Goal: Transaction & Acquisition: Purchase product/service

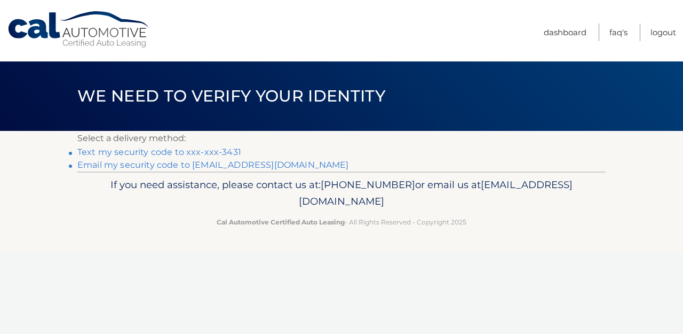
click at [183, 154] on link "Text my security code to xxx-xxx-3431" at bounding box center [159, 152] width 164 height 10
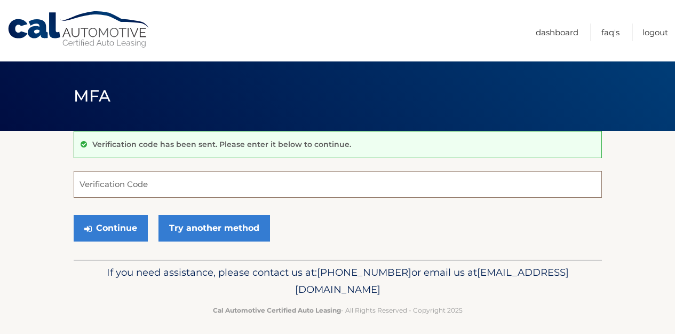
click at [172, 183] on input "Verification Code" at bounding box center [338, 184] width 528 height 27
click at [170, 183] on input "Verification Code" at bounding box center [338, 184] width 528 height 27
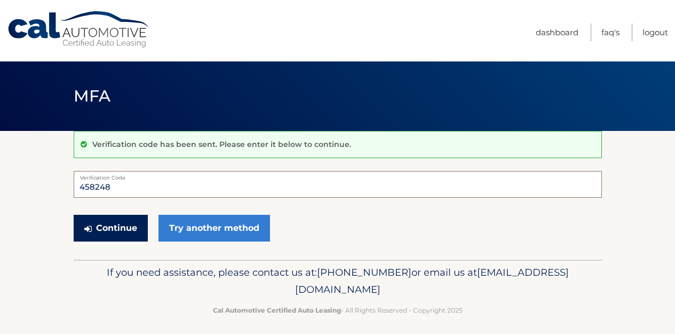
type input "458248"
click at [108, 232] on button "Continue" at bounding box center [111, 228] width 74 height 27
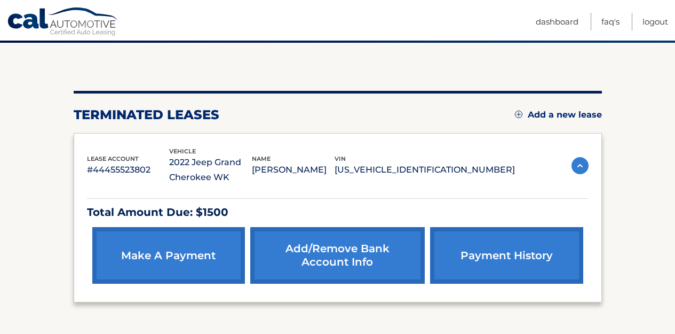
scroll to position [123, 0]
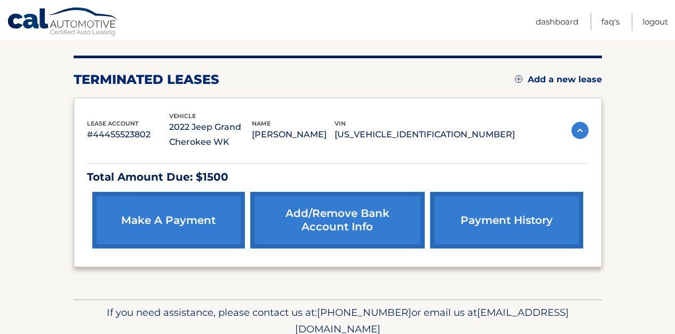
click at [186, 224] on link "make a payment" at bounding box center [168, 220] width 153 height 57
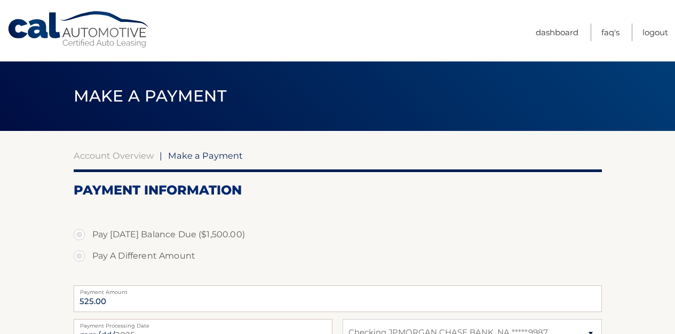
select select "ZGJhYzgwYzYtZWRlZi00YmJlLWExZGUtNmIyYWY5OWRlZTE4"
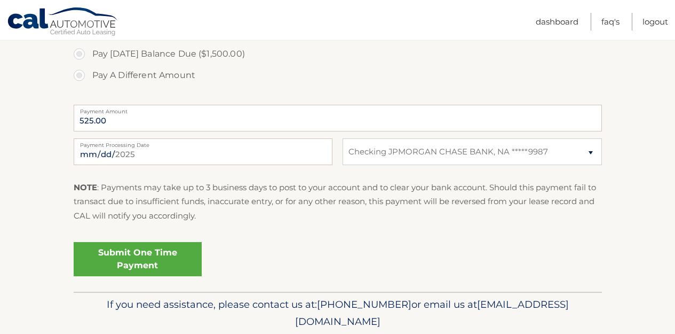
scroll to position [159, 0]
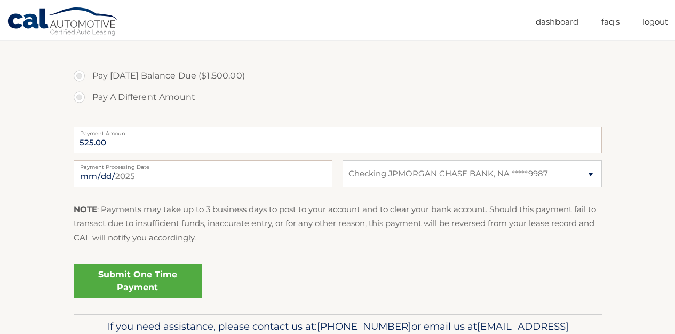
click at [146, 76] on label "Pay Today's Balance Due ($1,500.00)" at bounding box center [338, 75] width 528 height 21
click at [89, 76] on input "Pay Today's Balance Due ($1,500.00)" at bounding box center [83, 73] width 11 height 17
radio input "true"
type input "1500.00"
click at [511, 170] on select "Select Bank Account Checking JPMORGAN CHASE BANK, NA *****9987" at bounding box center [472, 173] width 259 height 27
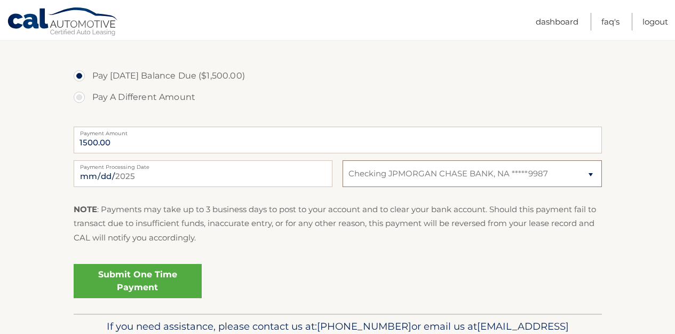
click at [343, 160] on select "Select Bank Account Checking JPMORGAN CHASE BANK, NA *****9987" at bounding box center [472, 173] width 259 height 27
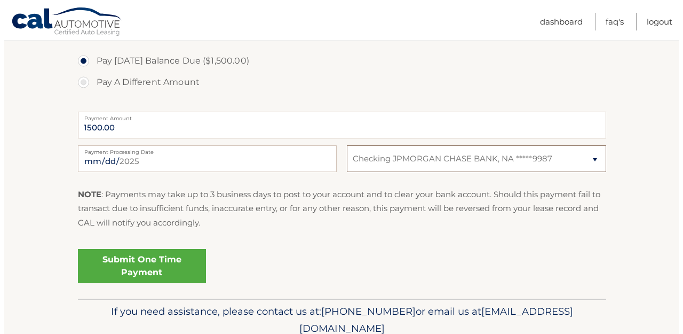
scroll to position [219, 0]
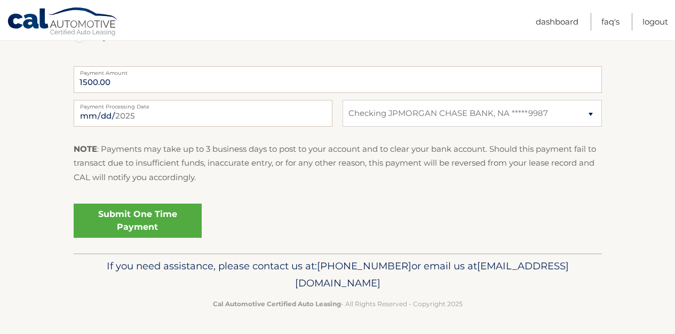
click at [157, 218] on link "Submit One Time Payment" at bounding box center [138, 220] width 128 height 34
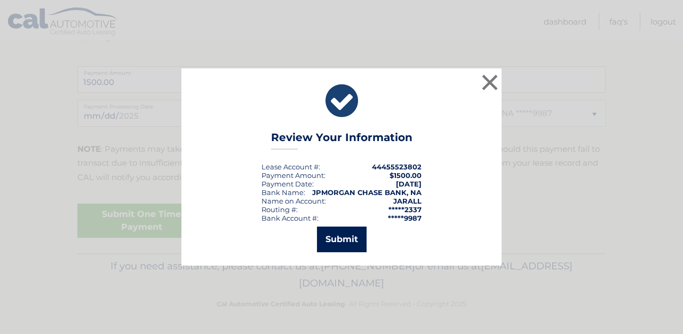
click at [346, 244] on button "Submit" at bounding box center [342, 239] width 50 height 26
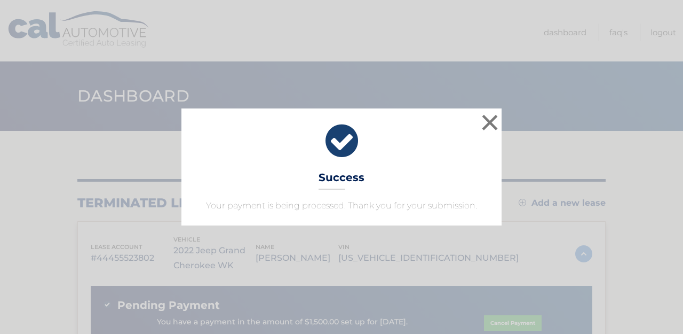
click at [344, 147] on icon at bounding box center [342, 141] width 294 height 38
click at [482, 124] on button "×" at bounding box center [489, 122] width 21 height 21
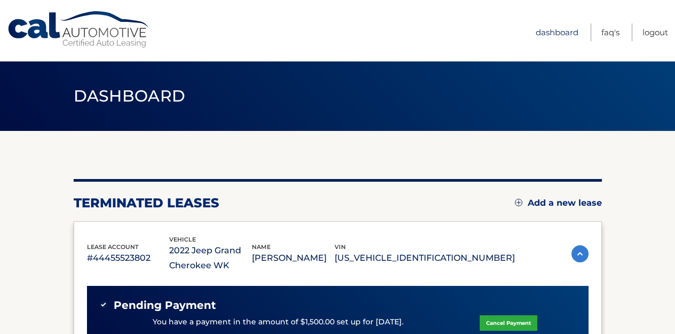
click at [553, 33] on link "Dashboard" at bounding box center [557, 32] width 43 height 18
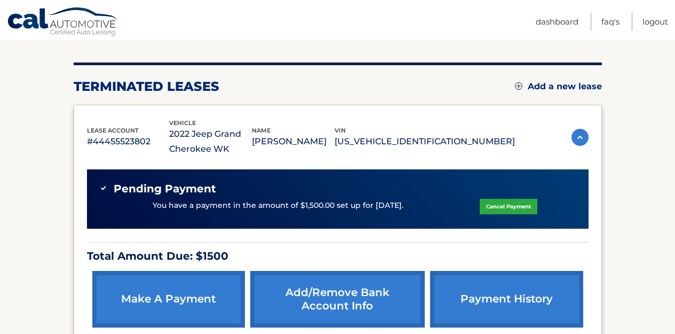
scroll to position [116, 0]
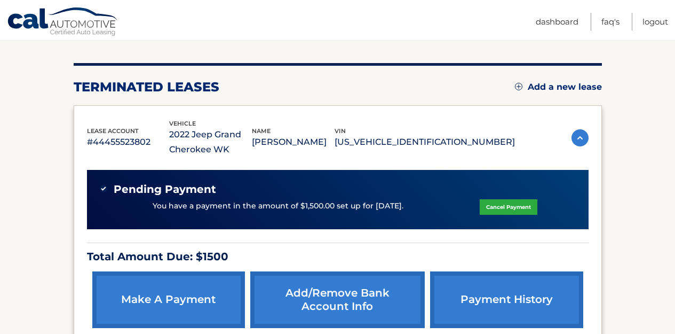
click at [577, 139] on img at bounding box center [580, 137] width 17 height 17
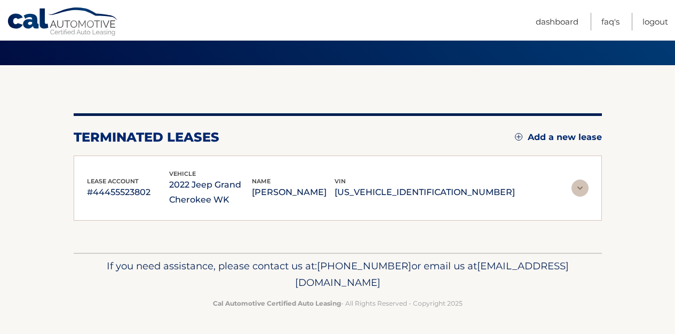
scroll to position [65, 0]
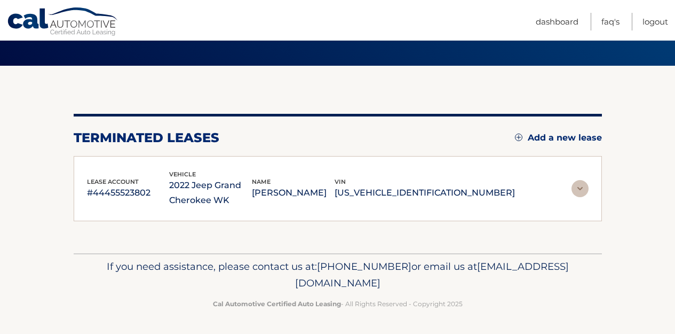
click at [578, 185] on img at bounding box center [580, 188] width 17 height 17
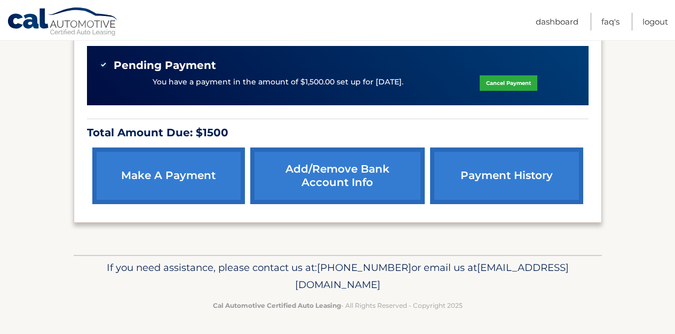
scroll to position [241, 0]
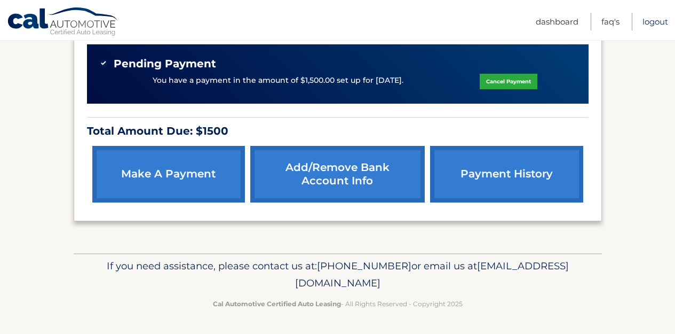
click at [652, 21] on link "Logout" at bounding box center [656, 22] width 26 height 18
